Goal: Task Accomplishment & Management: Use online tool/utility

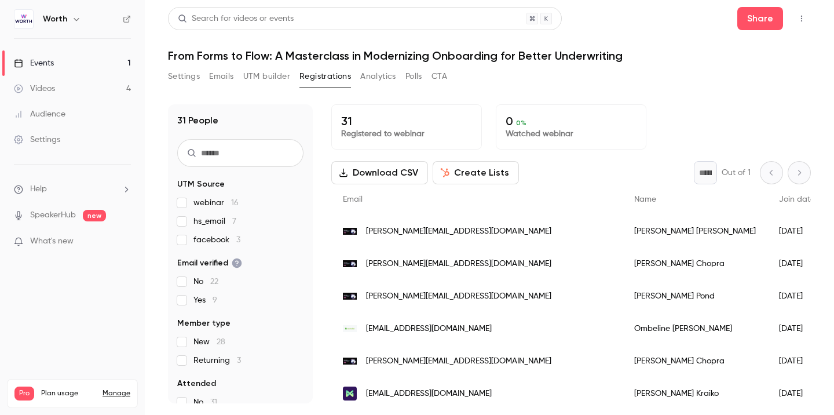
scroll to position [224, 0]
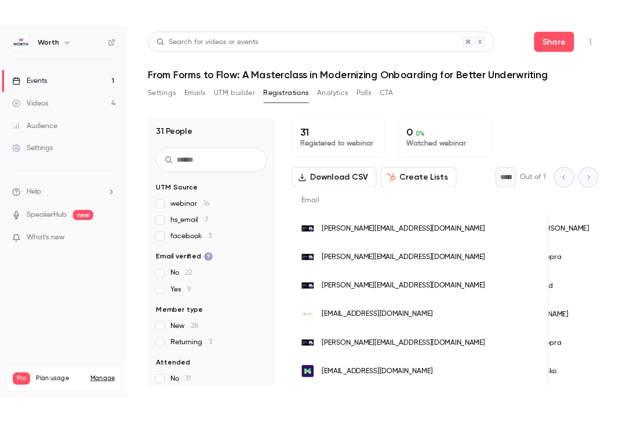
scroll to position [0, 90]
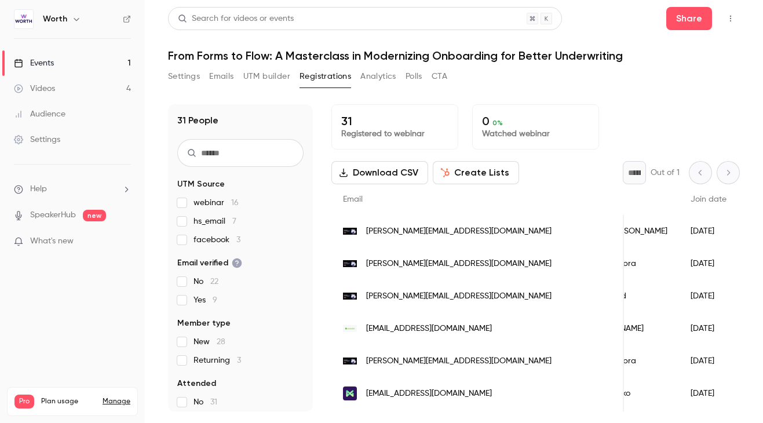
click at [279, 85] on button "UTM builder" at bounding box center [266, 76] width 47 height 19
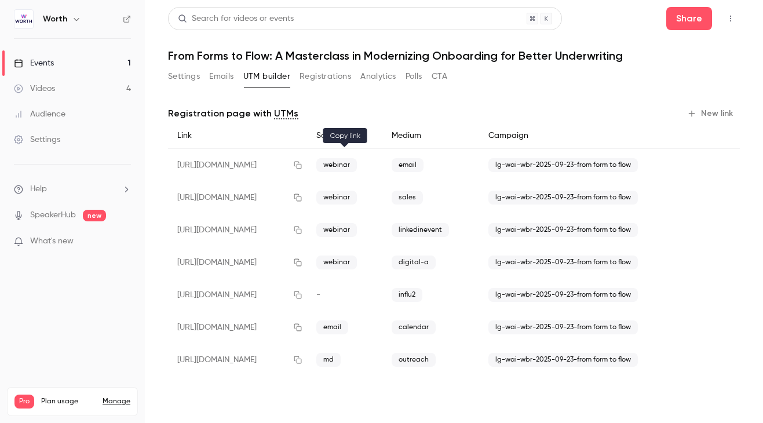
click at [302, 162] on icon "button" at bounding box center [298, 166] width 8 height 8
click at [302, 166] on icon "button" at bounding box center [298, 166] width 8 height 8
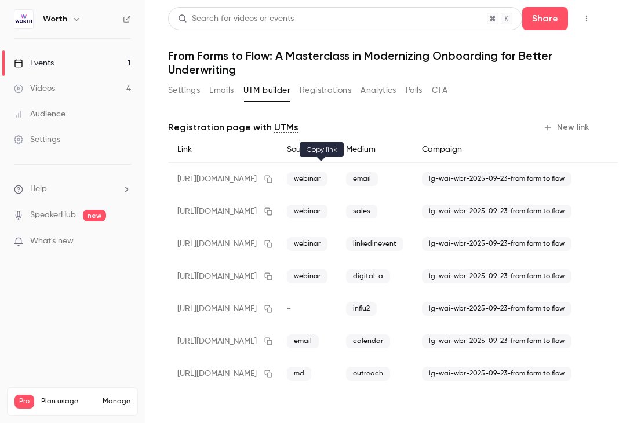
click at [272, 178] on icon "button" at bounding box center [269, 180] width 8 height 8
